Goal: Find specific page/section: Find specific page/section

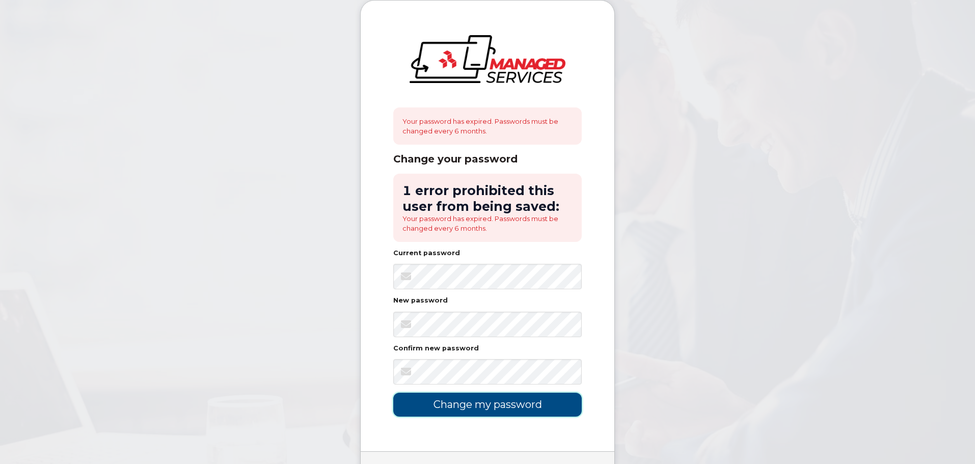
click at [509, 408] on input "Change my password" at bounding box center [487, 405] width 188 height 24
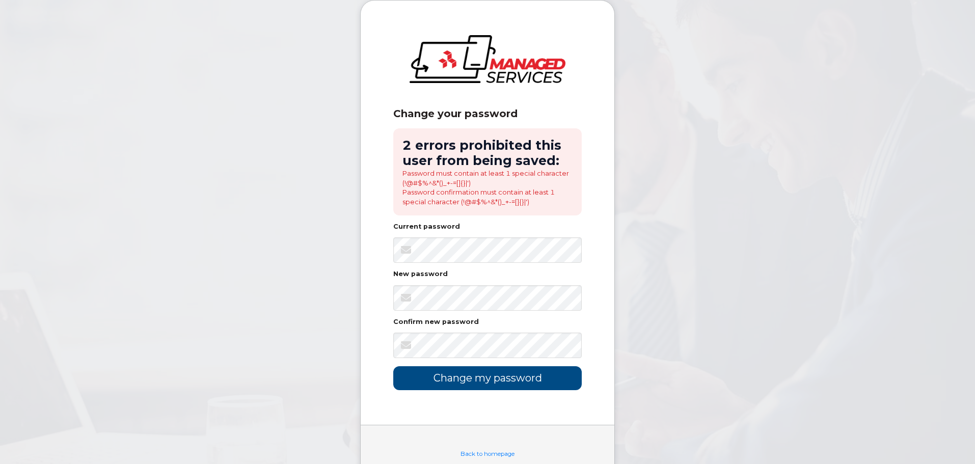
click at [591, 302] on div "Change your password 2 errors prohibited this user from being saved: Password m…" at bounding box center [488, 213] width 254 height 424
click at [451, 382] on input "Change my password" at bounding box center [487, 378] width 188 height 24
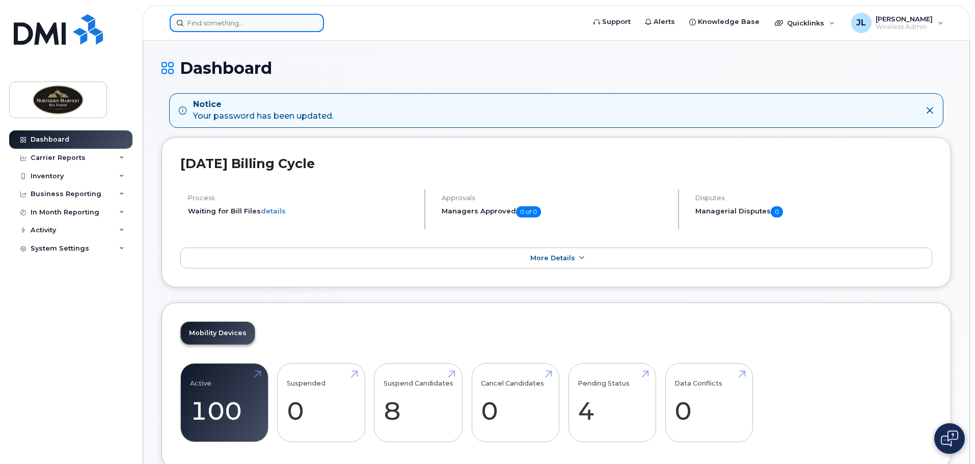
click at [278, 25] on input at bounding box center [247, 23] width 154 height 18
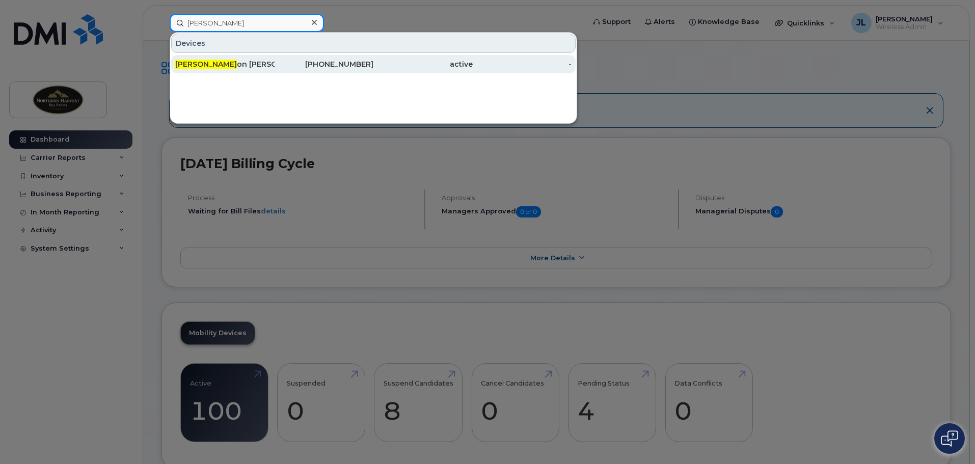
type input "[PERSON_NAME]"
drag, startPoint x: 232, startPoint y: 58, endPoint x: 243, endPoint y: 58, distance: 11.7
click at [275, 58] on div "[PERSON_NAME] on [PERSON_NAME]" at bounding box center [324, 64] width 99 height 18
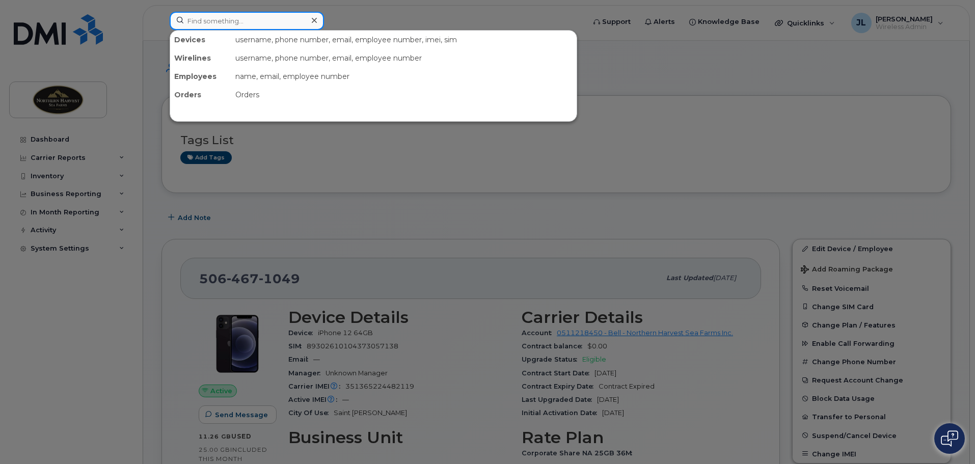
click at [185, 14] on input at bounding box center [247, 21] width 154 height 18
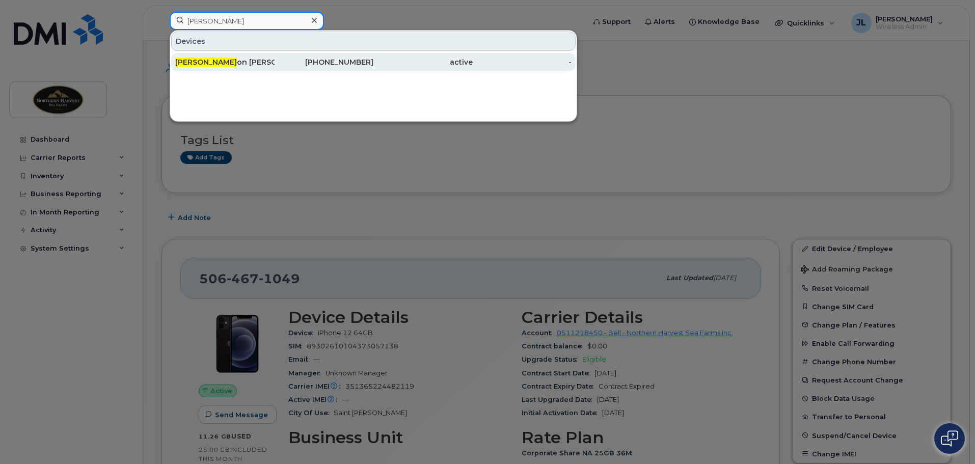
type input "[PERSON_NAME]"
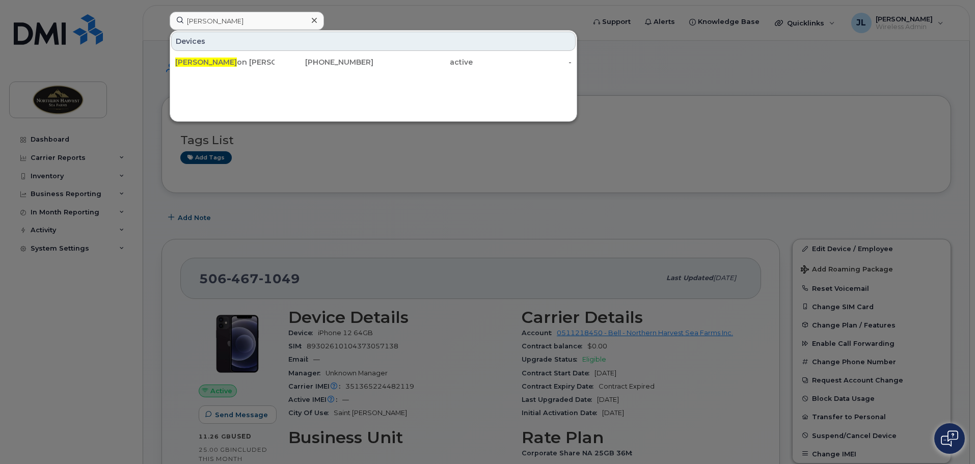
drag, startPoint x: 206, startPoint y: 66, endPoint x: 212, endPoint y: 95, distance: 29.8
click at [206, 66] on div "[PERSON_NAME] on [PERSON_NAME]" at bounding box center [224, 62] width 99 height 10
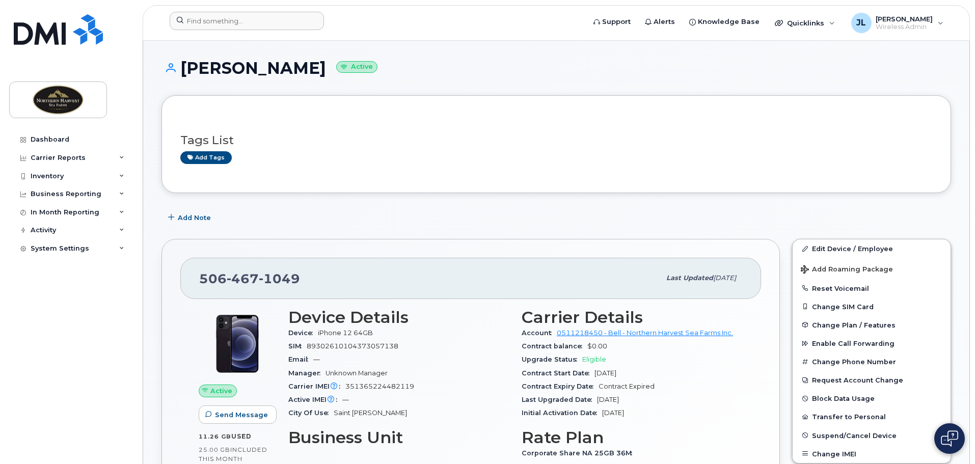
click at [480, 32] on div at bounding box center [373, 23] width 425 height 22
